Goal: Book appointment/travel/reservation

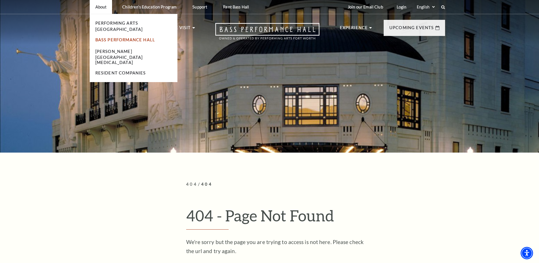
click at [116, 37] on link "Bass Performance Hall" at bounding box center [125, 39] width 60 height 5
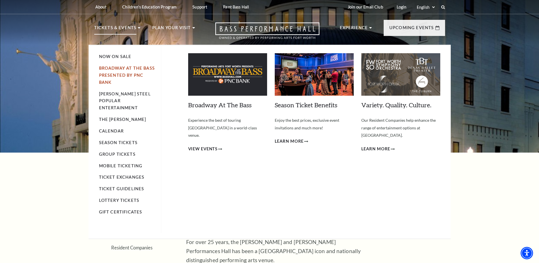
click at [115, 75] on link "Broadway At The Bass presented by PNC Bank" at bounding box center [127, 75] width 56 height 19
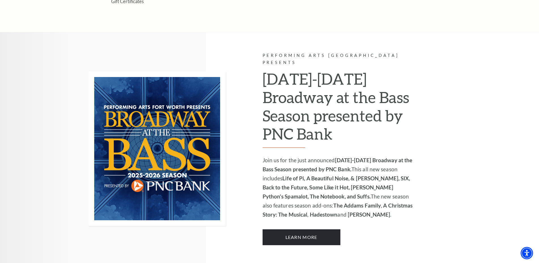
scroll to position [338, 0]
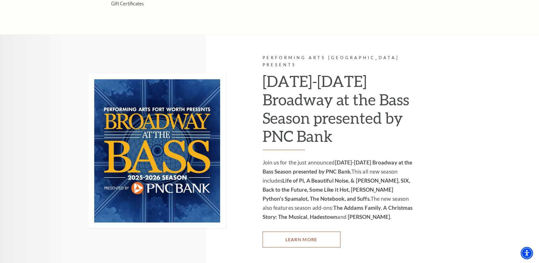
click at [291, 236] on link "Learn More" at bounding box center [301, 239] width 78 height 16
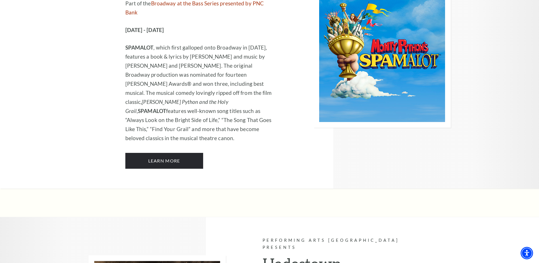
scroll to position [3251, 0]
